Goal: Information Seeking & Learning: Learn about a topic

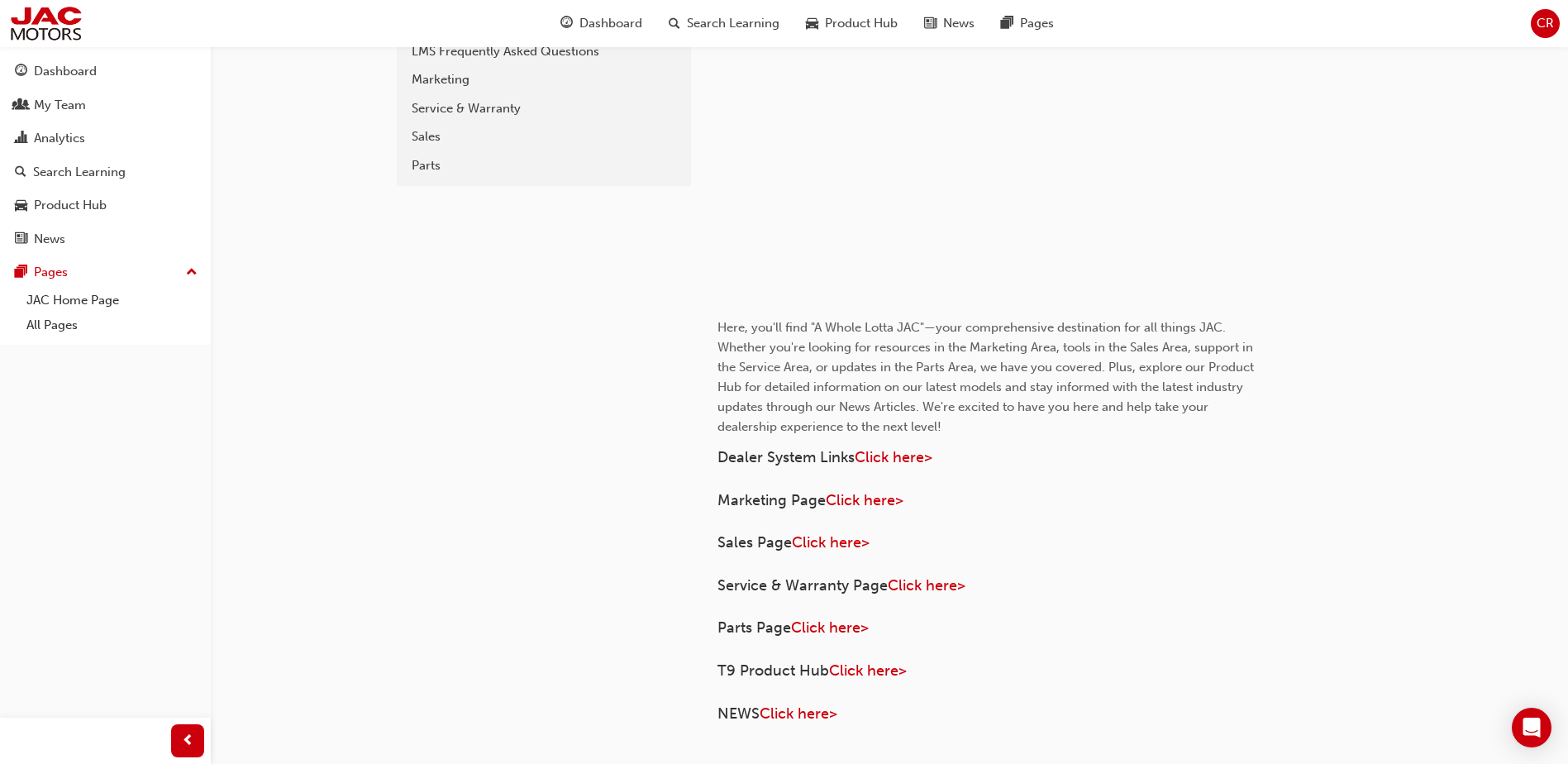
scroll to position [601, 0]
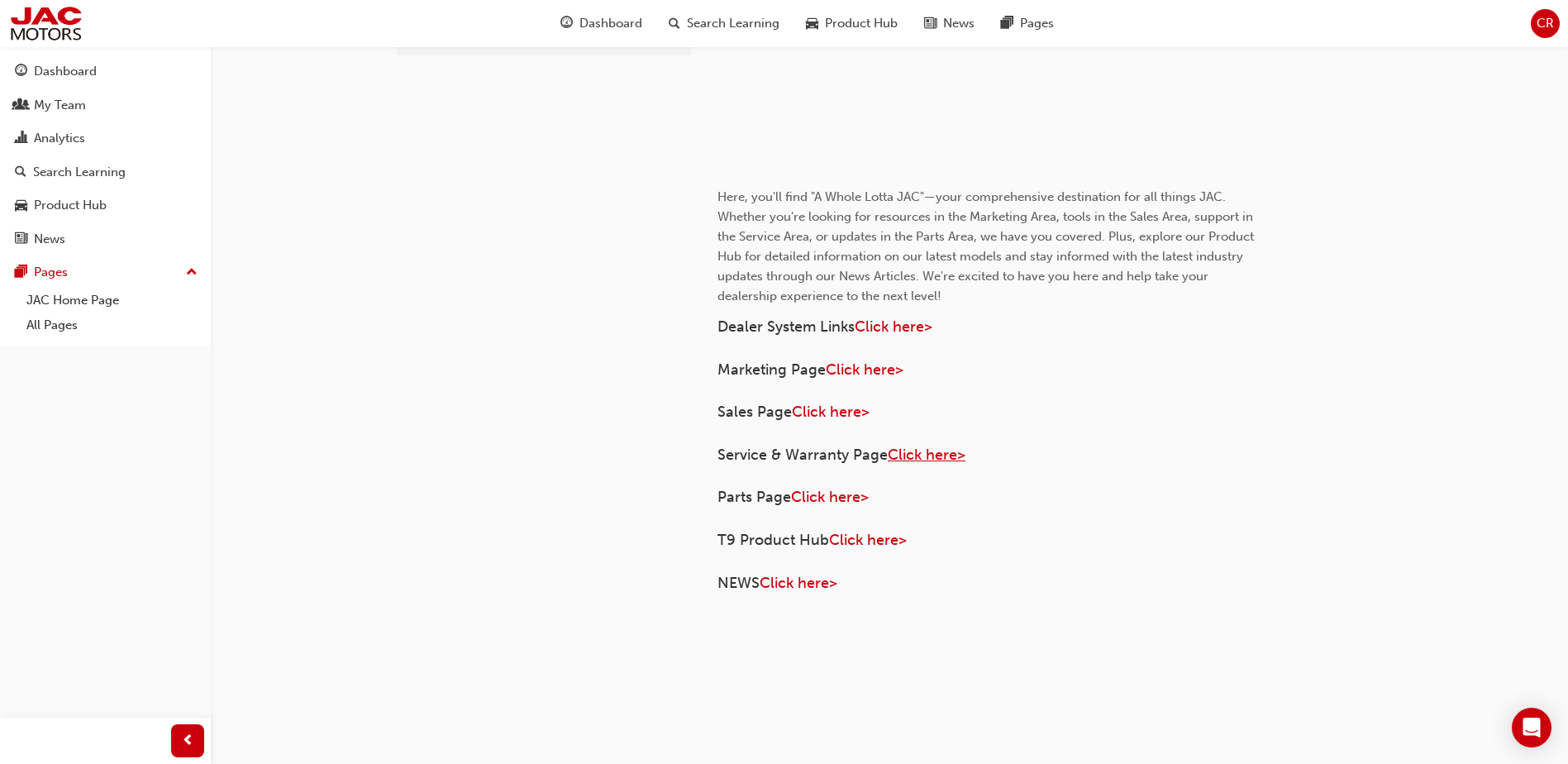
click at [911, 455] on span "Click here>" at bounding box center [926, 454] width 78 height 18
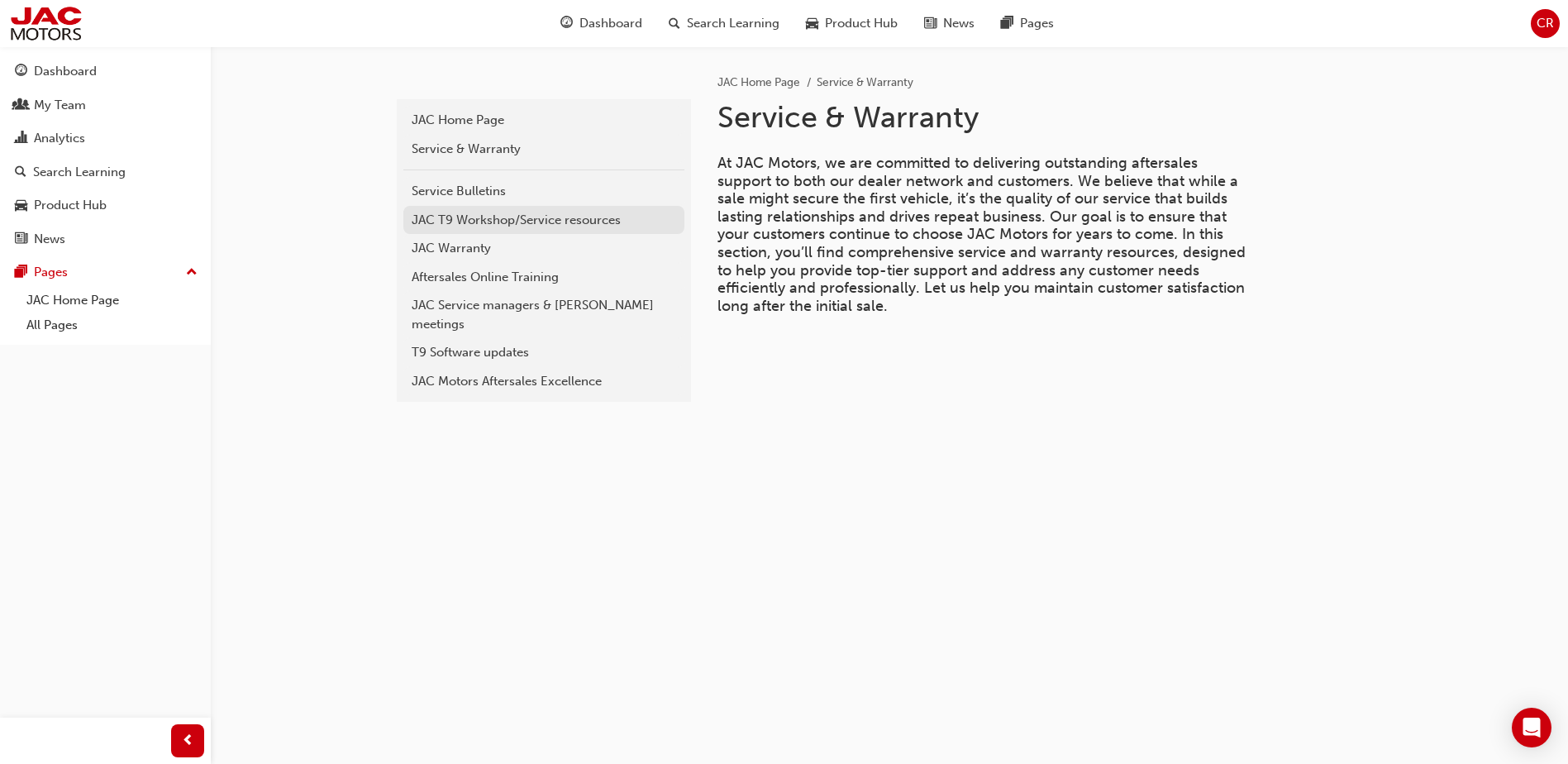
click at [512, 224] on div "JAC T9 Workshop/Service resources" at bounding box center [544, 220] width 265 height 19
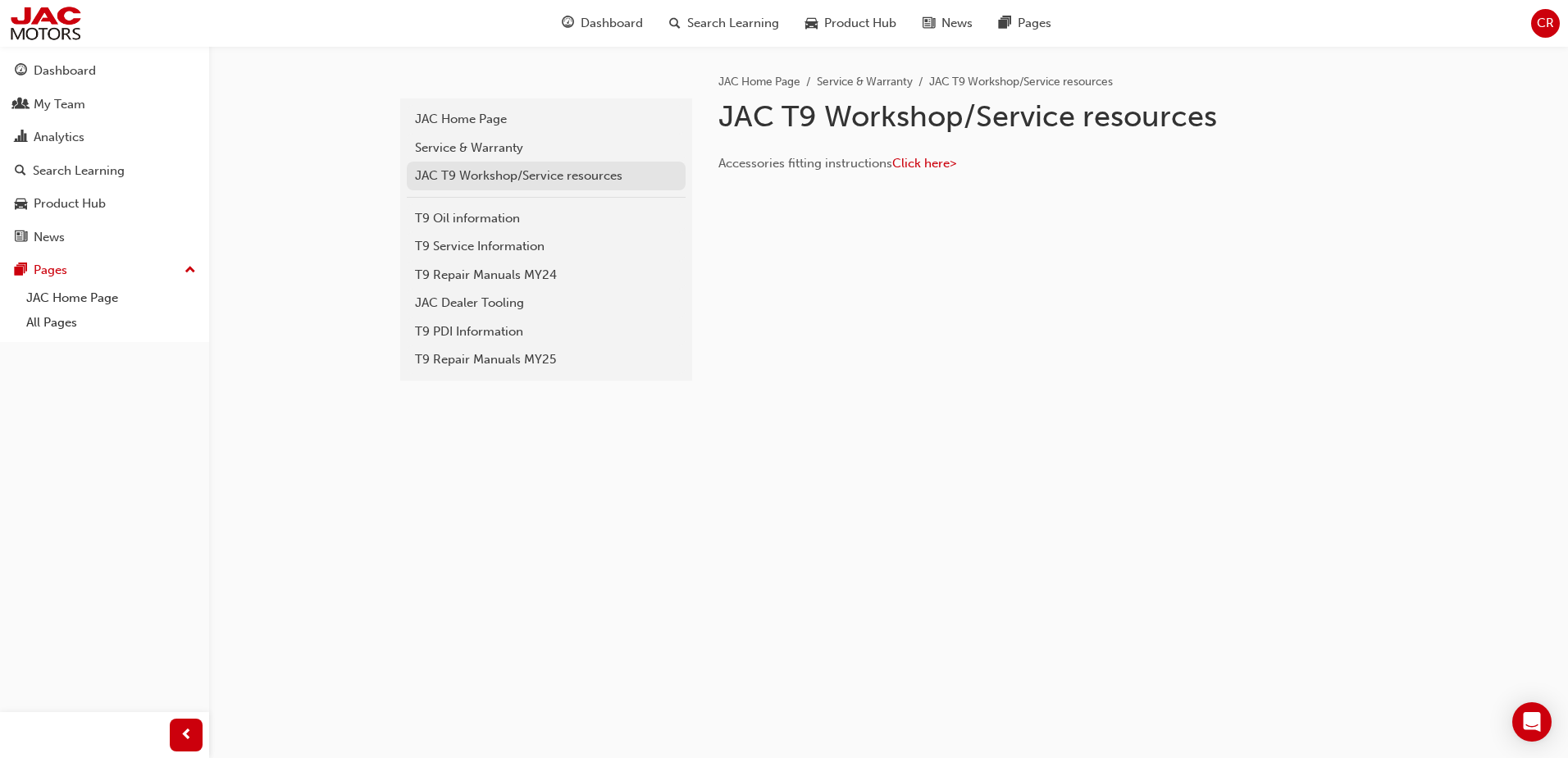
click at [513, 181] on div "JAC T9 Workshop/Service resources" at bounding box center [547, 175] width 263 height 19
click at [475, 243] on div "T9 Service Information" at bounding box center [547, 246] width 263 height 19
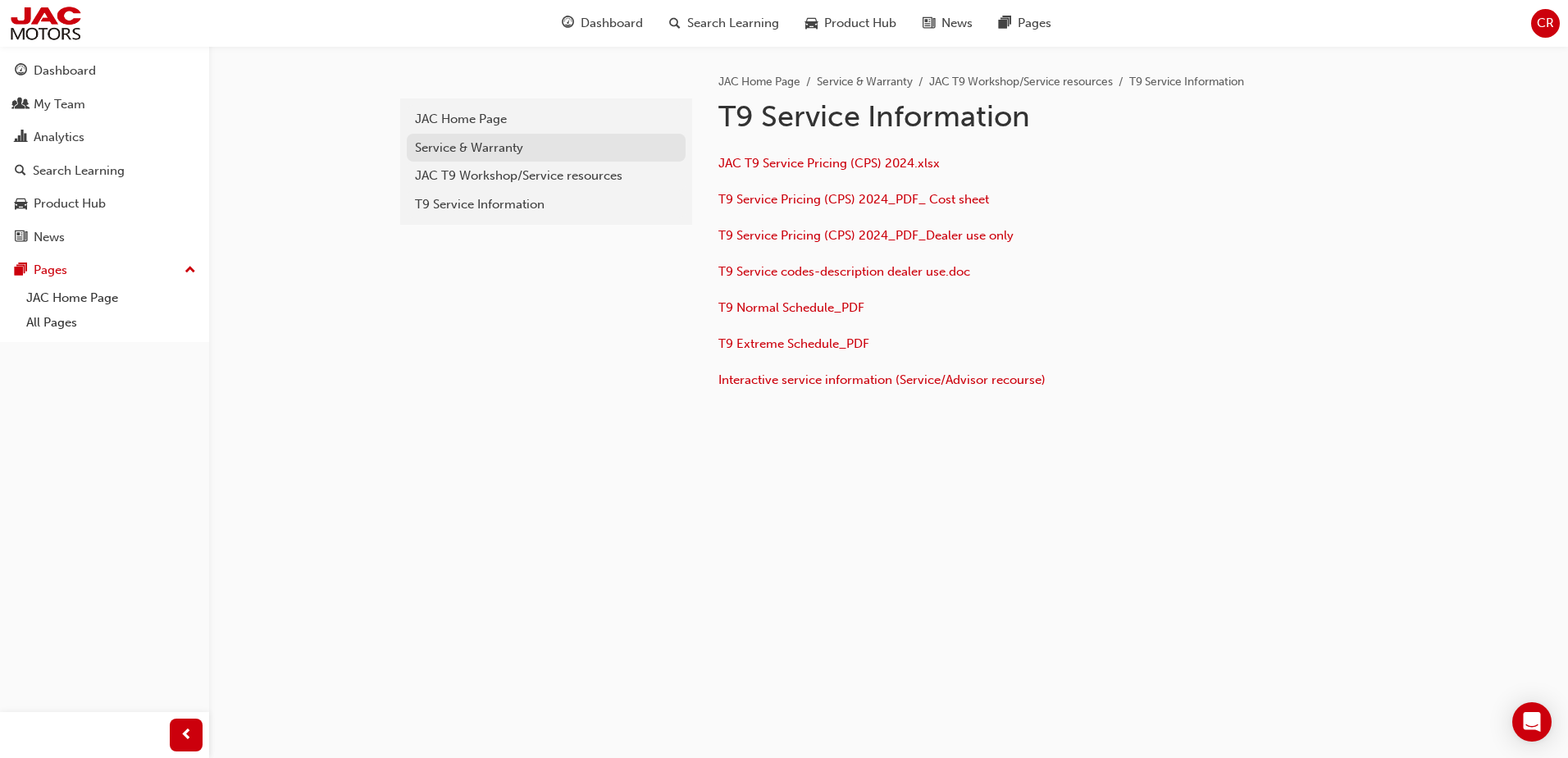
click at [513, 157] on link "Service & Warranty" at bounding box center [547, 147] width 279 height 29
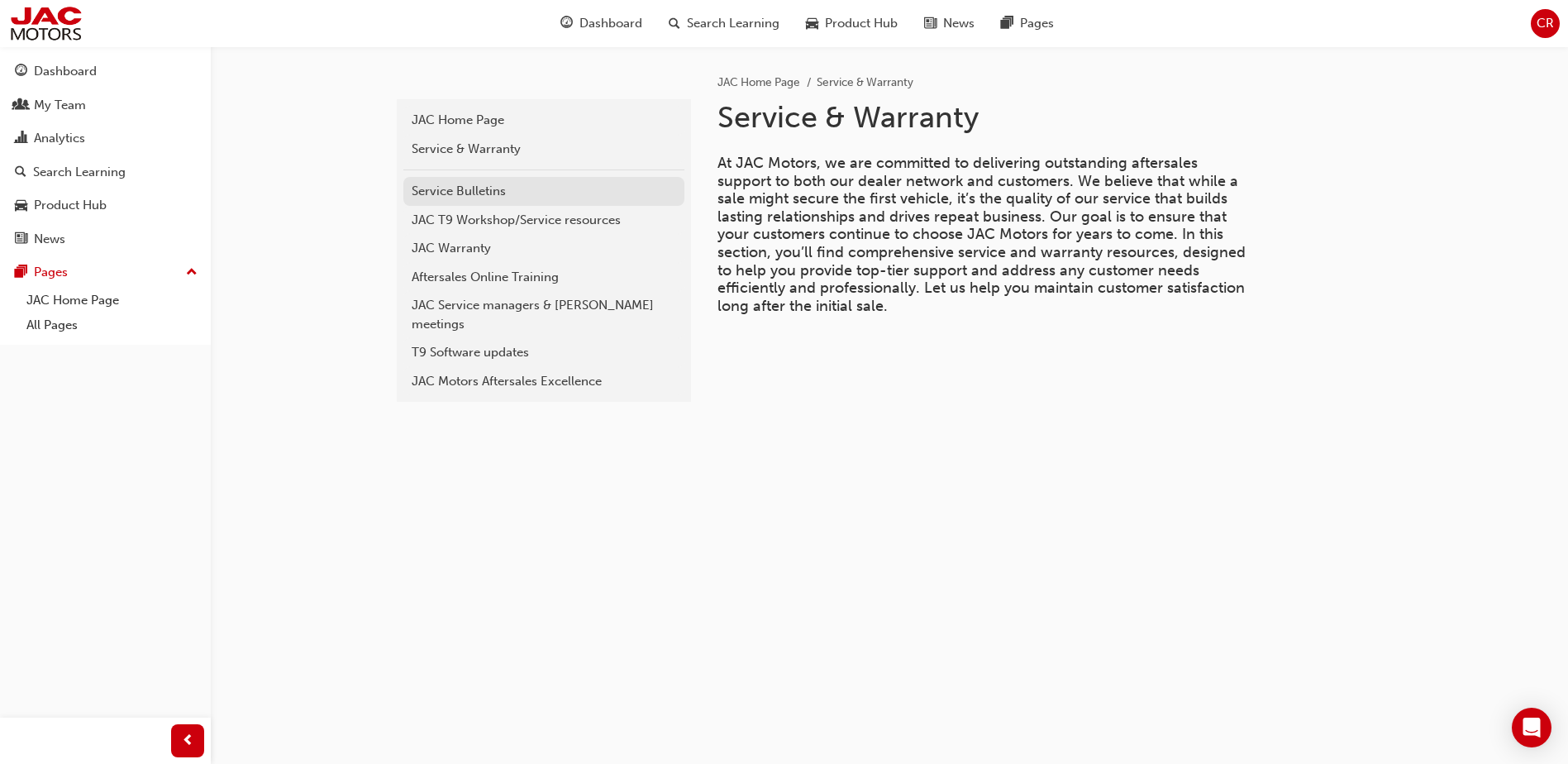
click at [486, 191] on div "Service Bulletins" at bounding box center [544, 191] width 265 height 19
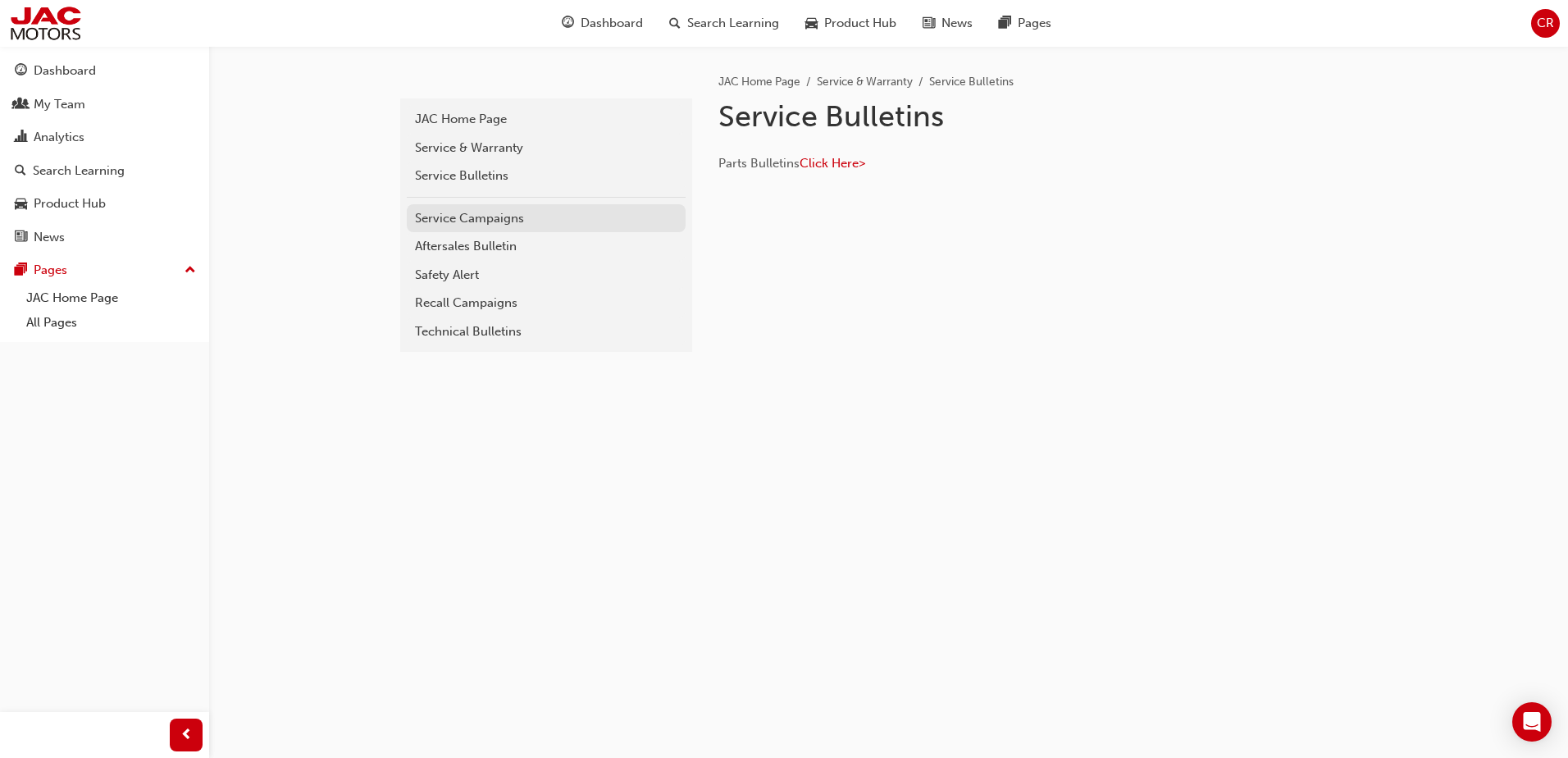
click at [496, 226] on div "Service Campaigns" at bounding box center [547, 218] width 263 height 19
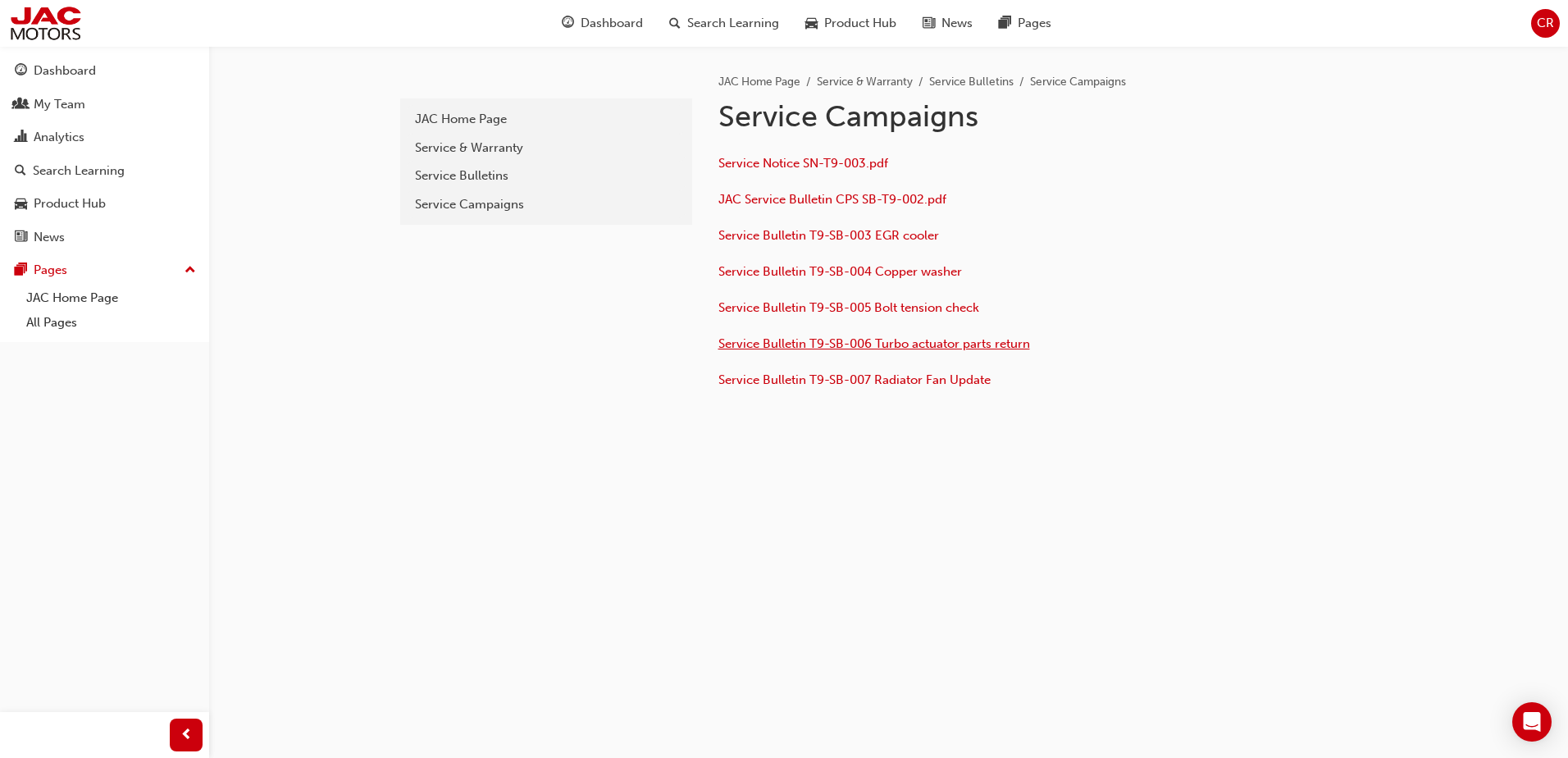
click at [856, 340] on span "Service Bulletin T9-SB-006 Turbo actuator parts return" at bounding box center [874, 343] width 311 height 15
click at [497, 153] on div "Service & Warranty" at bounding box center [547, 147] width 263 height 19
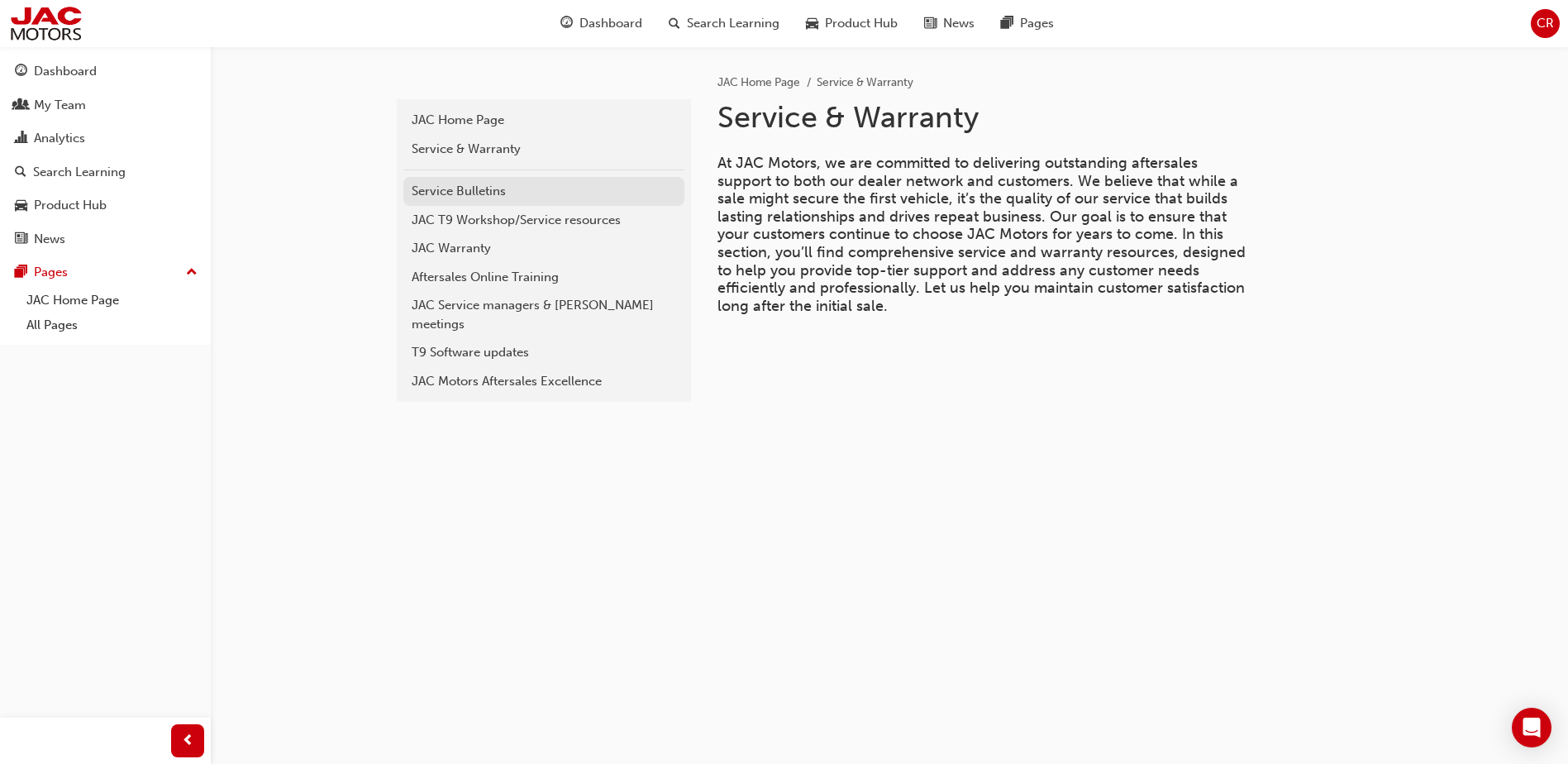
click at [454, 181] on link "Service Bulletins" at bounding box center [544, 191] width 281 height 29
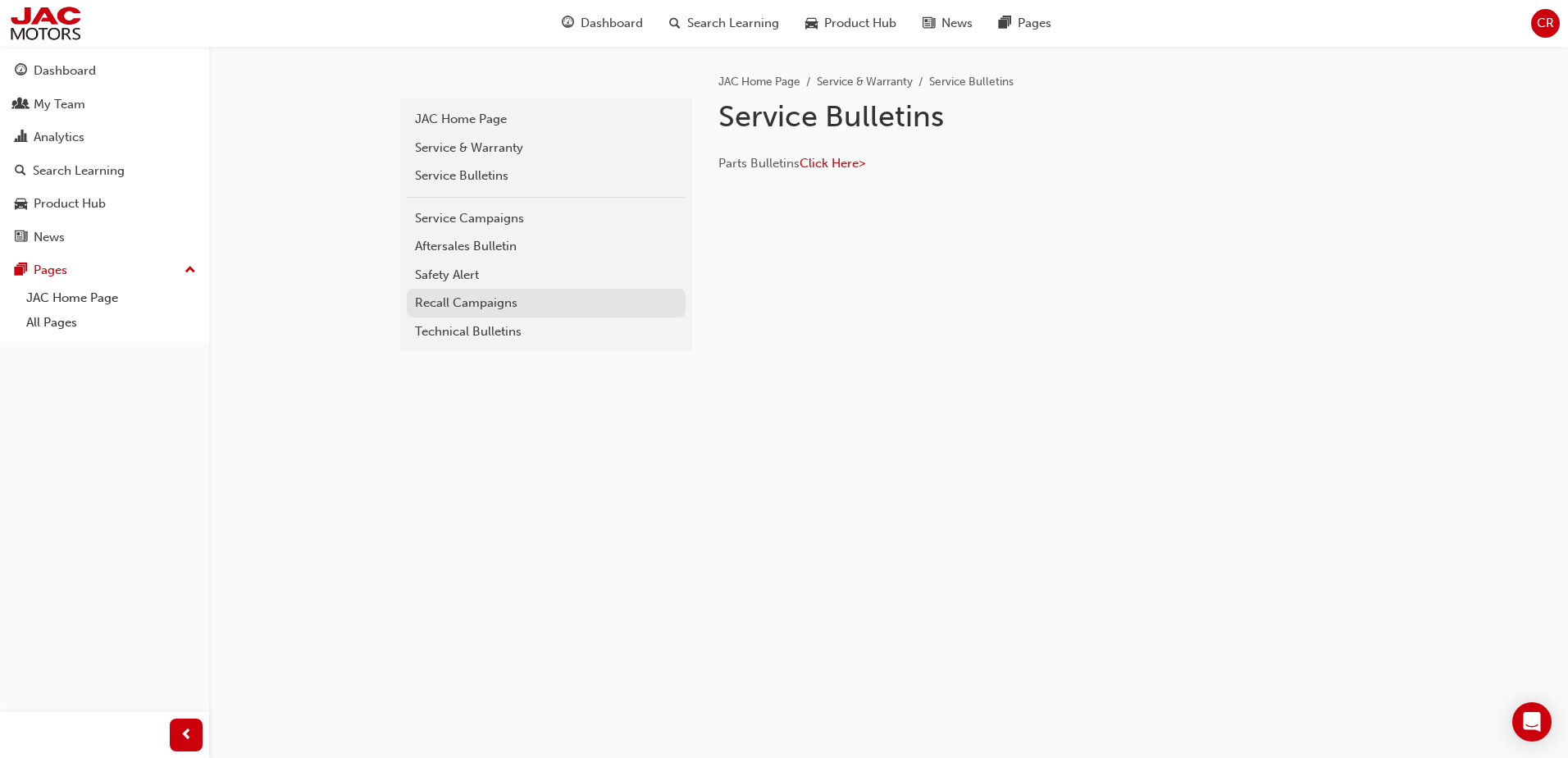
click at [503, 296] on div "Recall Campaigns" at bounding box center [547, 302] width 263 height 19
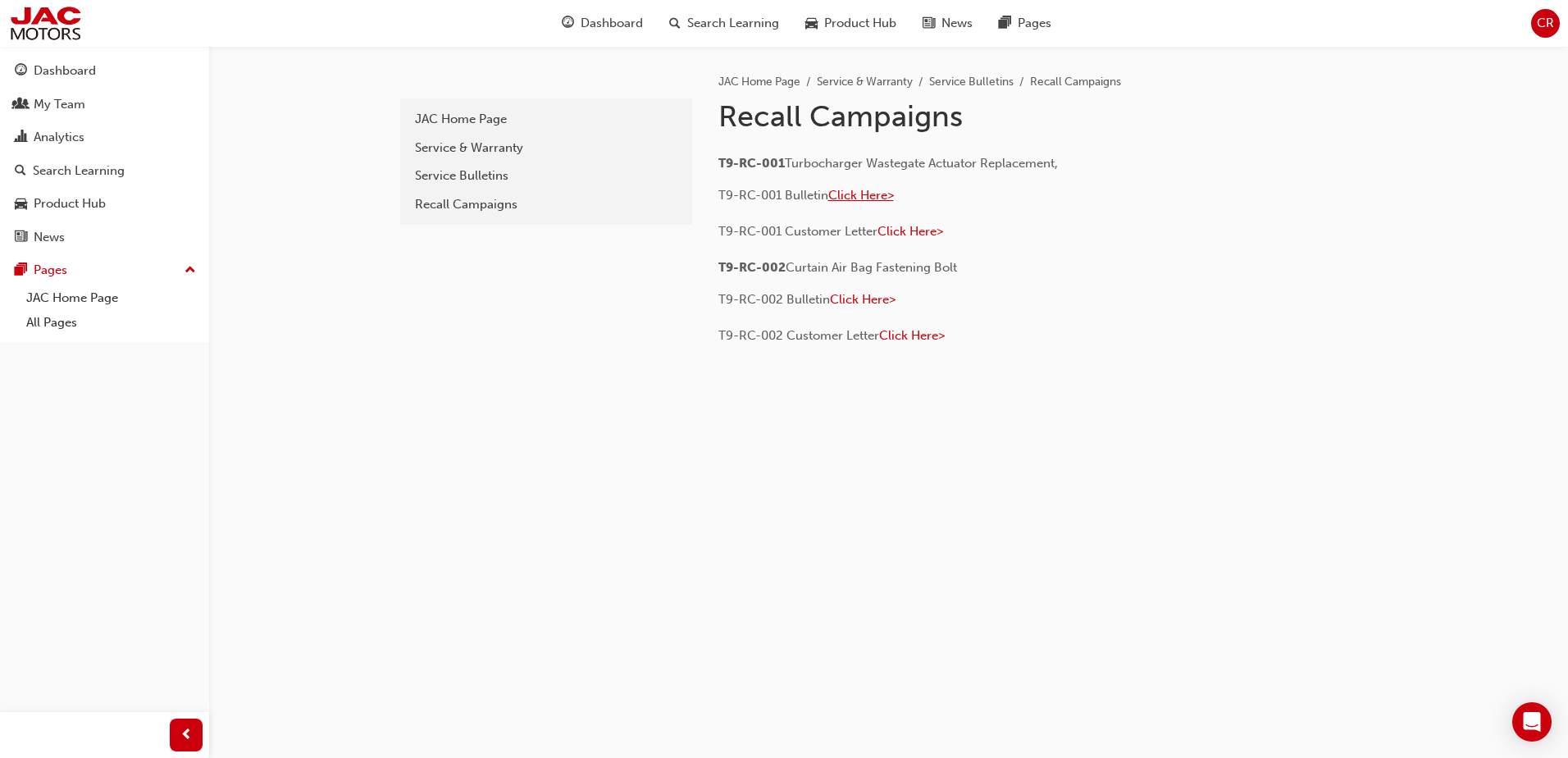
click at [872, 193] on span "Click Here>" at bounding box center [861, 195] width 65 height 15
